Goal: Task Accomplishment & Management: Manage account settings

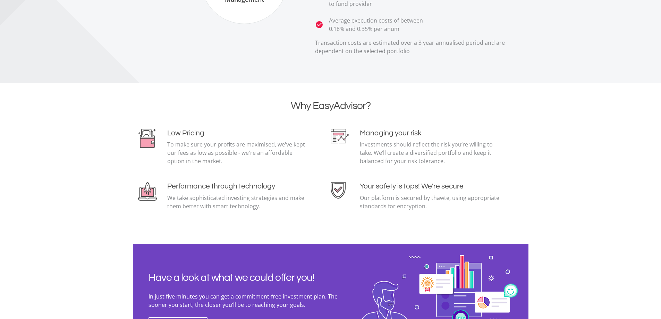
scroll to position [1491, 0]
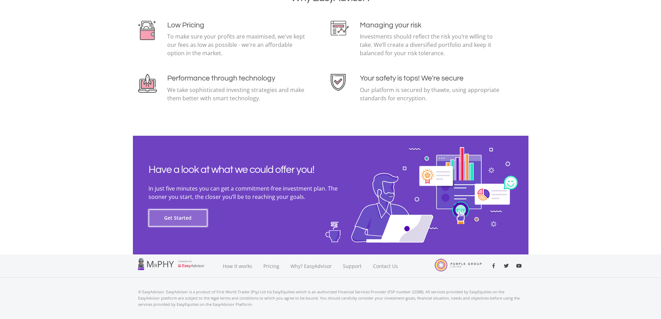
click at [181, 212] on button "Get Started" at bounding box center [177, 217] width 59 height 17
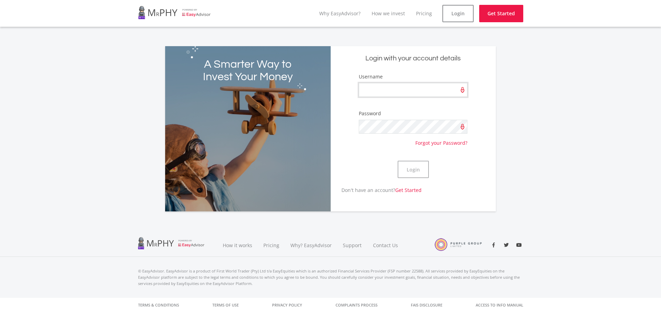
click at [407, 86] on input "Username" at bounding box center [413, 90] width 108 height 14
click at [379, 108] on form "Username Password Forgot your Password? Login" at bounding box center [413, 129] width 155 height 113
click at [361, 86] on input "Username" at bounding box center [413, 90] width 108 height 14
type input "Rika1946"
click at [397, 161] on button "Login" at bounding box center [412, 169] width 31 height 17
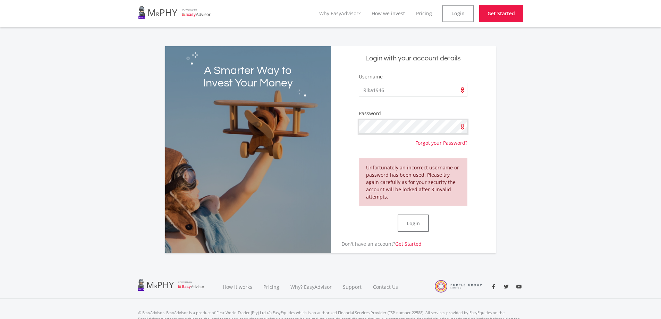
click at [397, 214] on button "Login" at bounding box center [412, 222] width 31 height 17
click at [483, 9] on link "Get Started" at bounding box center [501, 13] width 44 height 17
